Goal: Information Seeking & Learning: Learn about a topic

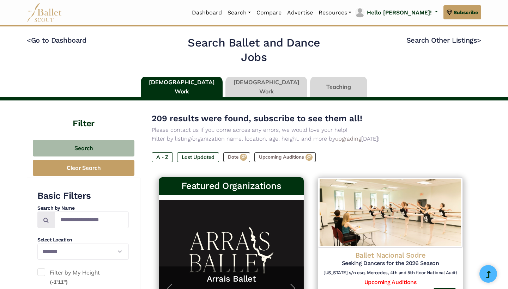
select select "**"
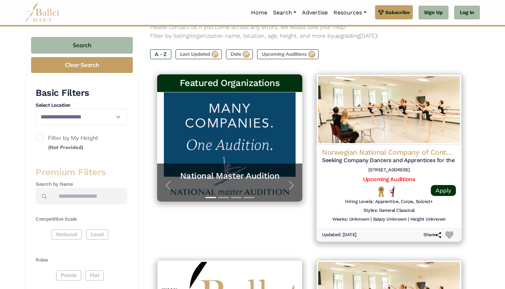
scroll to position [117, 0]
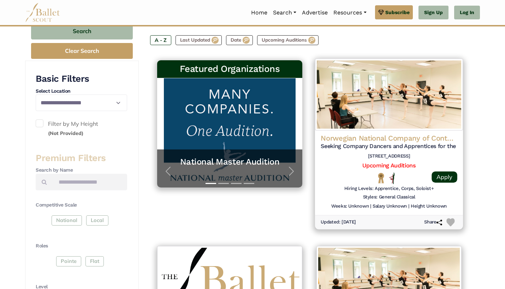
click at [390, 143] on h5 "Seeking Company Dancers and Apprentices for the 26/27 Season" at bounding box center [389, 146] width 137 height 7
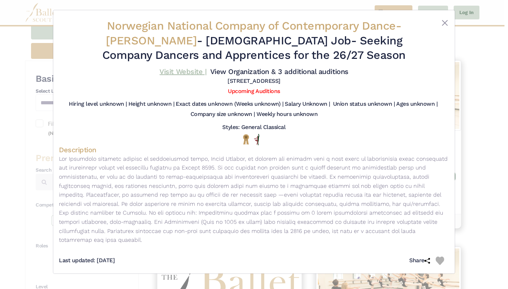
click at [207, 72] on link "Visit Website |" at bounding box center [183, 71] width 47 height 8
click at [444, 24] on button "Close" at bounding box center [445, 23] width 8 height 8
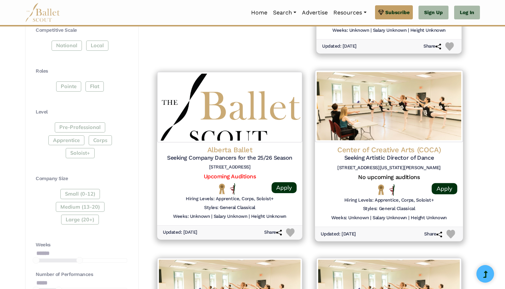
scroll to position [292, 0]
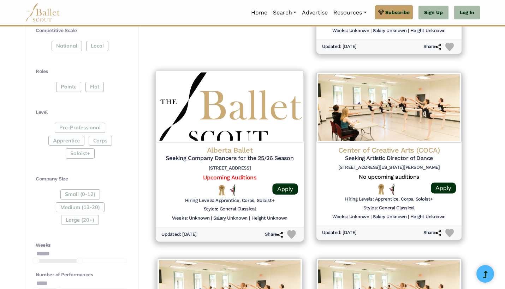
click at [234, 133] on img at bounding box center [230, 107] width 148 height 72
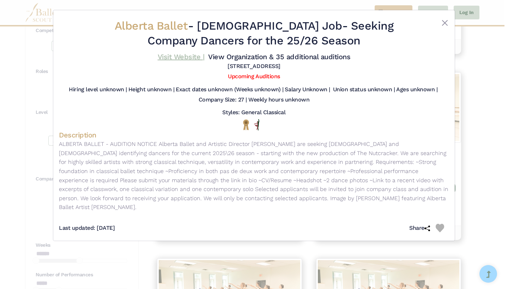
click at [205, 58] on link "Visit Website |" at bounding box center [181, 57] width 47 height 8
click at [447, 23] on button "Close" at bounding box center [445, 23] width 8 height 8
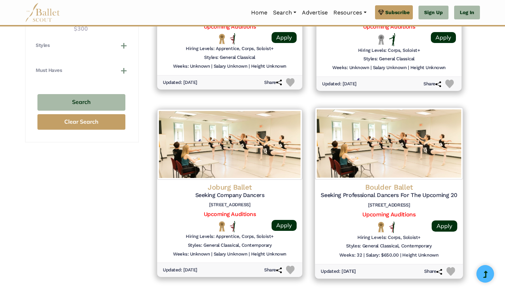
scroll to position [644, 0]
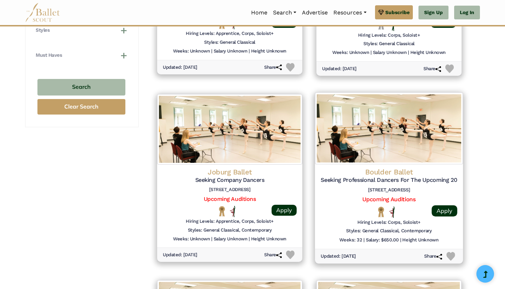
click at [409, 155] on img at bounding box center [389, 128] width 148 height 72
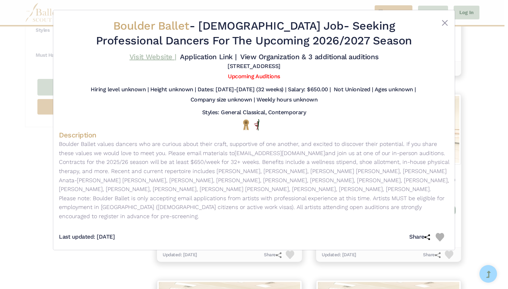
click at [177, 55] on link "Visit Website |" at bounding box center [153, 57] width 47 height 8
click at [445, 24] on button "Close" at bounding box center [445, 23] width 8 height 8
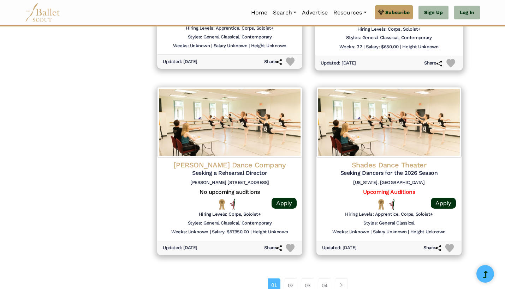
scroll to position [839, 0]
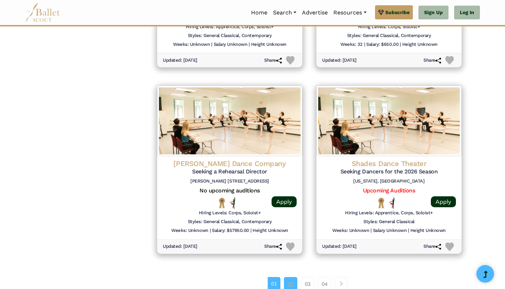
click at [295, 277] on link "02" at bounding box center [290, 284] width 13 height 14
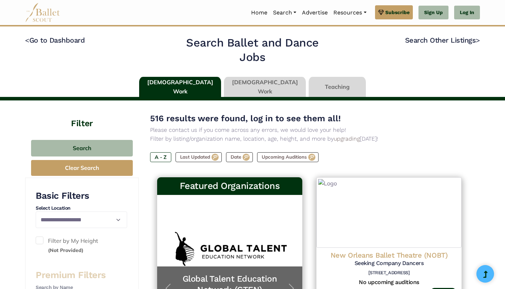
scroll to position [5, 0]
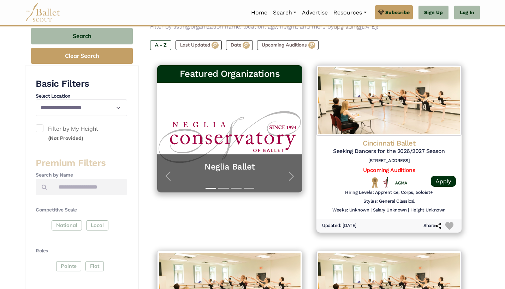
scroll to position [128, 0]
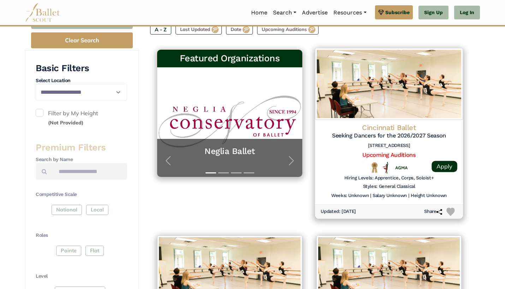
click at [381, 104] on img at bounding box center [389, 84] width 148 height 72
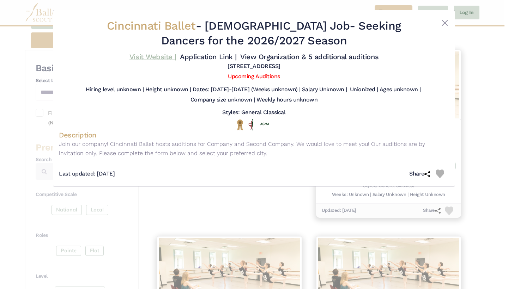
click at [177, 60] on link "Visit Website |" at bounding box center [153, 57] width 47 height 8
click at [446, 19] on button "Close" at bounding box center [445, 23] width 8 height 8
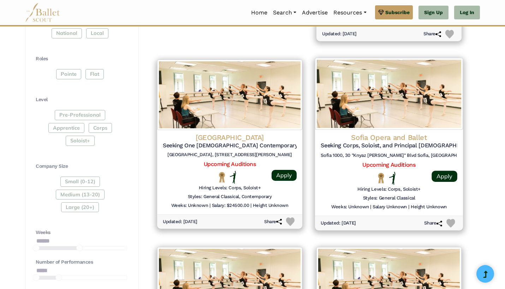
scroll to position [313, 0]
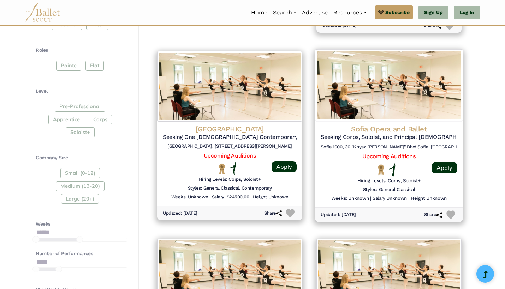
click at [370, 124] on h4 "Sofia Opera and Ballet" at bounding box center [389, 129] width 137 height 10
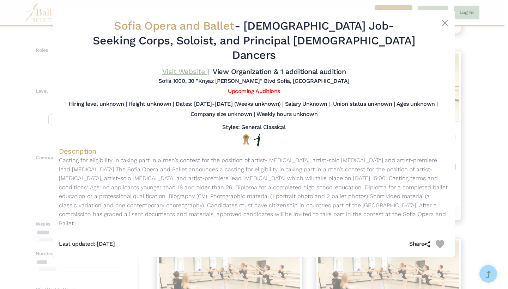
click at [209, 67] on link "Visit Website |" at bounding box center [185, 71] width 47 height 8
click at [446, 20] on button "Close" at bounding box center [445, 23] width 8 height 8
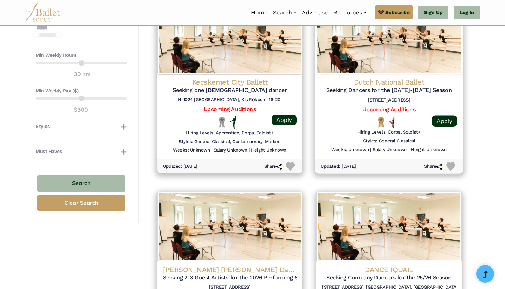
scroll to position [590, 0]
